Goal: Check status: Check status

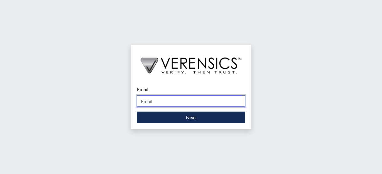
click at [162, 101] on input "Email" at bounding box center [191, 101] width 108 height 11
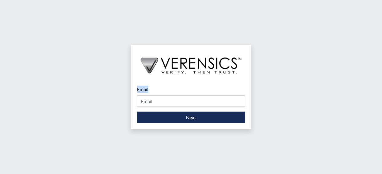
drag, startPoint x: 214, startPoint y: 129, endPoint x: 202, endPoint y: 101, distance: 30.1
click at [202, 101] on div "Email Please provide your email address. Next" at bounding box center [191, 105] width 120 height 50
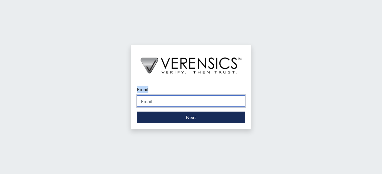
click at [202, 101] on input "Email" at bounding box center [191, 101] width 108 height 11
type input "[PERSON_NAME][EMAIL_ADDRESS][DOMAIN_NAME]"
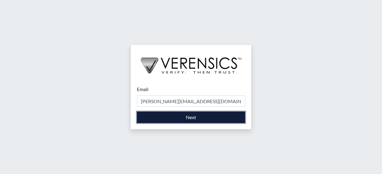
click at [206, 118] on button "Next" at bounding box center [191, 117] width 108 height 11
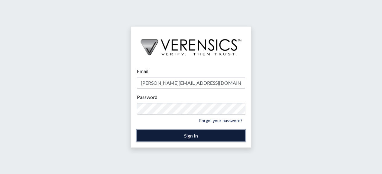
click at [191, 136] on button "Sign In" at bounding box center [191, 135] width 108 height 11
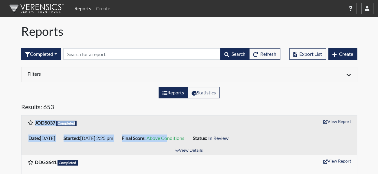
drag, startPoint x: 191, startPoint y: 136, endPoint x: 313, endPoint y: 114, distance: 124.1
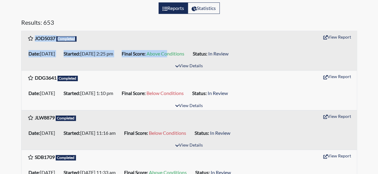
scroll to position [97, 0]
